Goal: Use online tool/utility: Utilize a website feature to perform a specific function

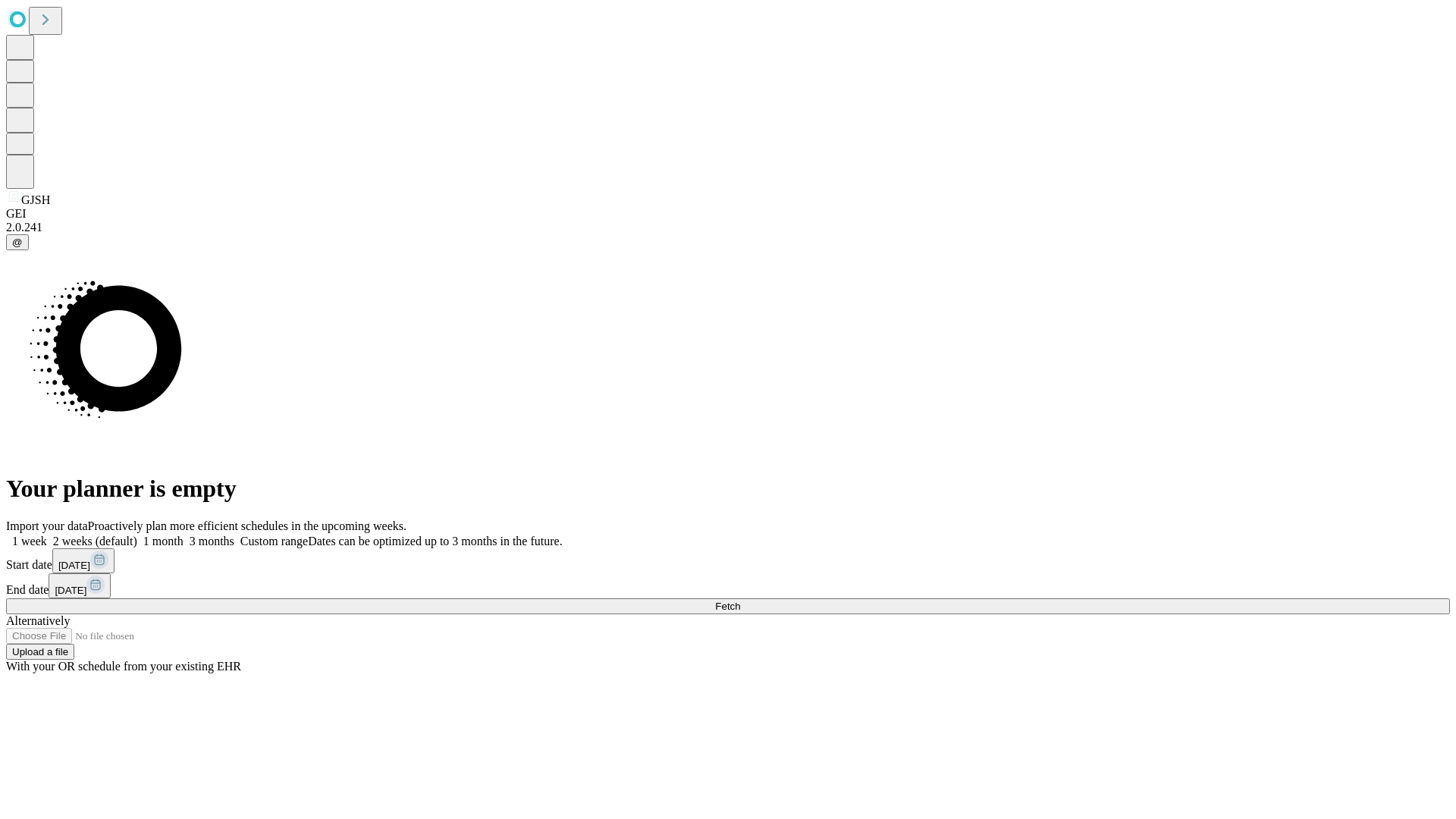
click at [740, 601] on span "Fetch" at bounding box center [728, 606] width 25 height 11
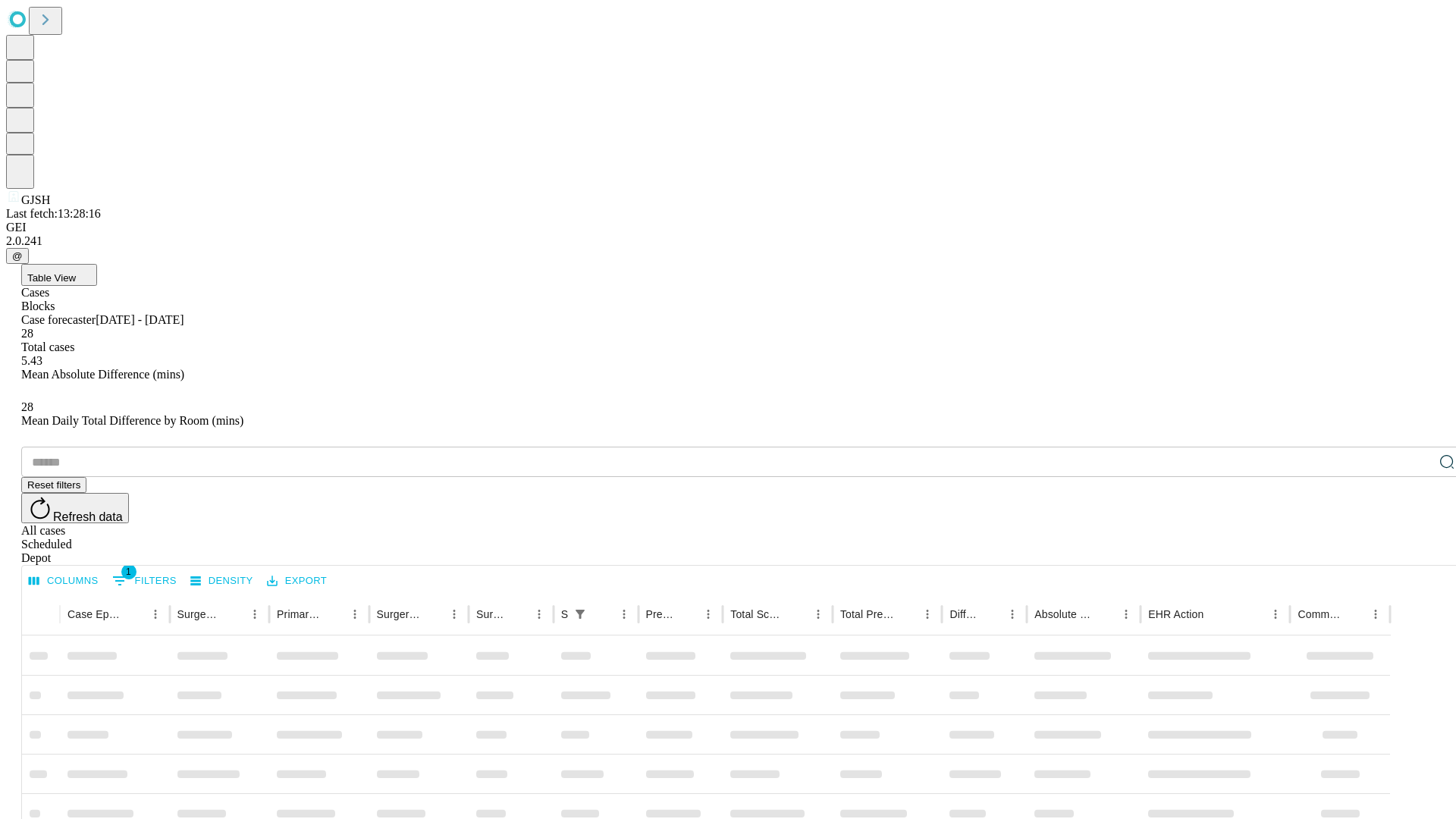
click at [75, 272] on span "Table View" at bounding box center [52, 277] width 49 height 11
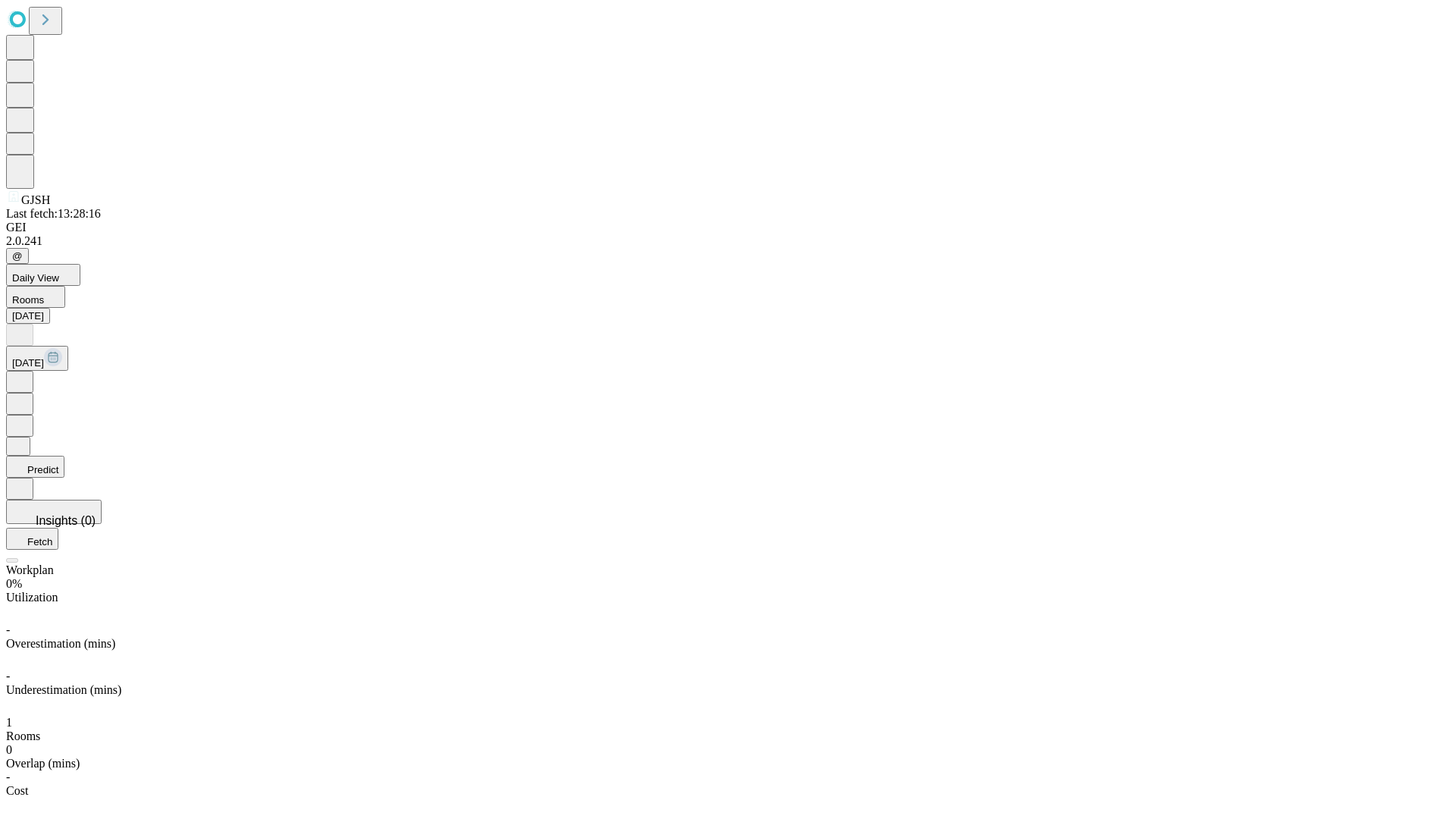
click at [65, 456] on button "Predict" at bounding box center [35, 467] width 59 height 22
